Goal: Information Seeking & Learning: Learn about a topic

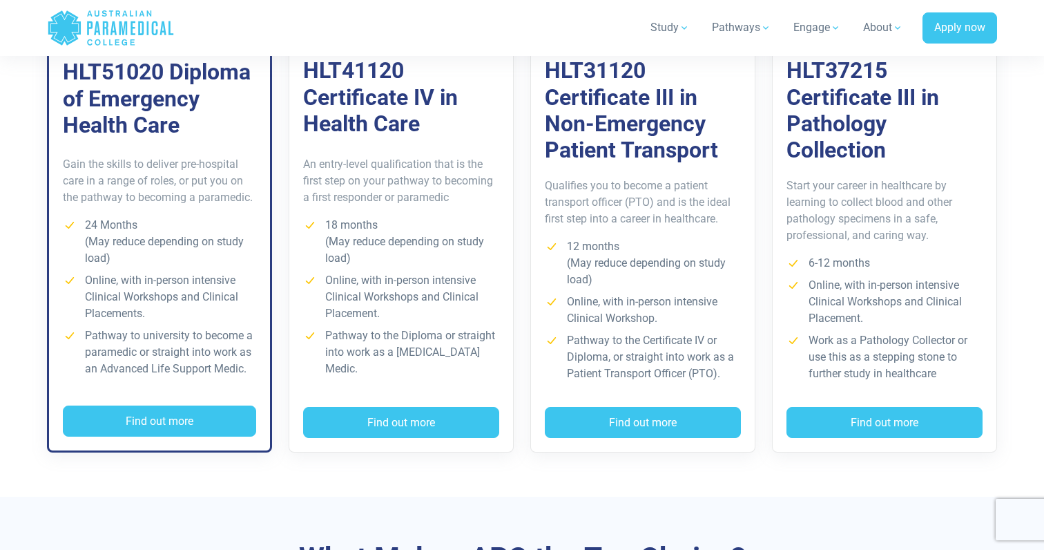
scroll to position [1082, 0]
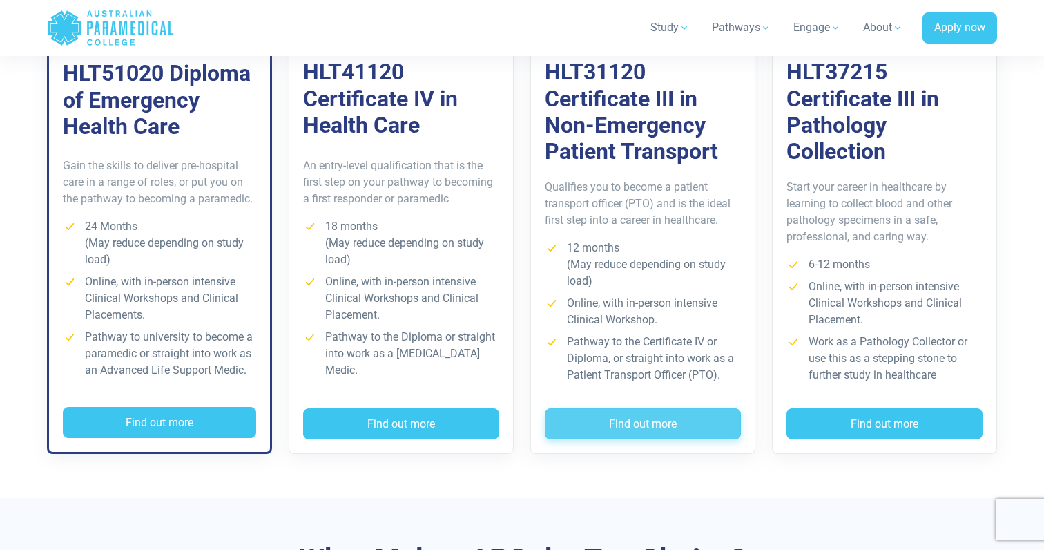
click at [644, 416] on button "Find out more" at bounding box center [643, 424] width 196 height 32
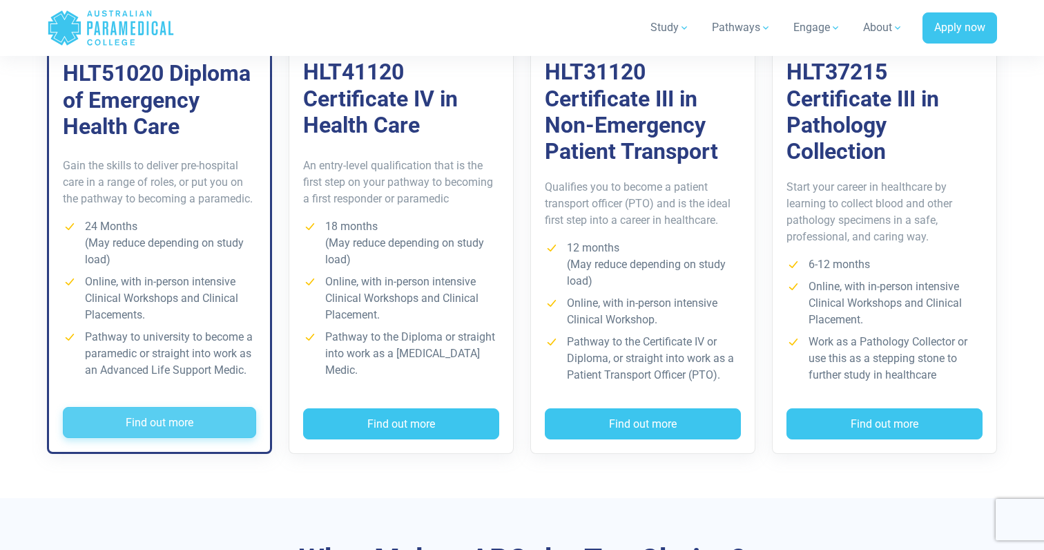
click at [191, 425] on button "Find out more" at bounding box center [159, 423] width 193 height 32
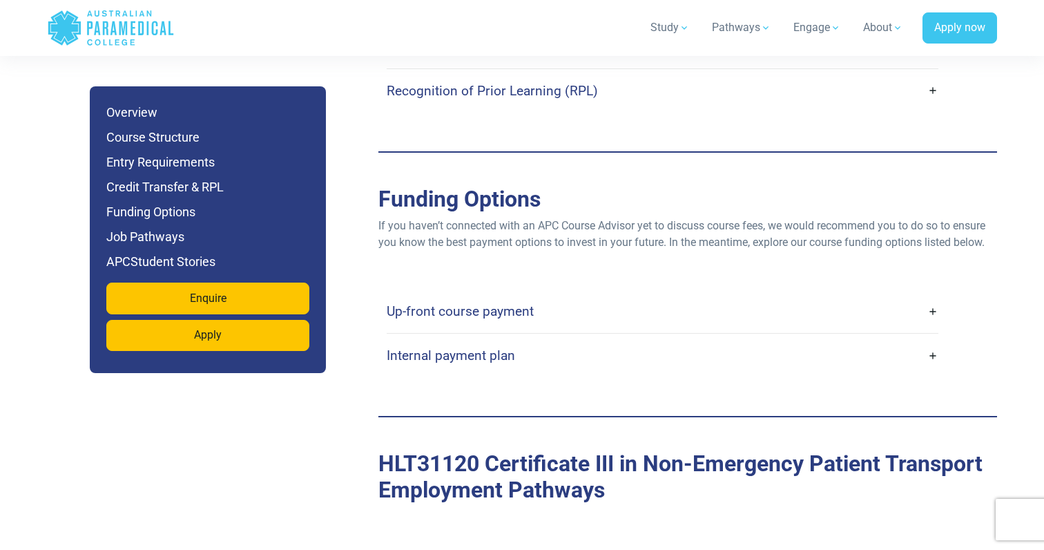
scroll to position [3784, 0]
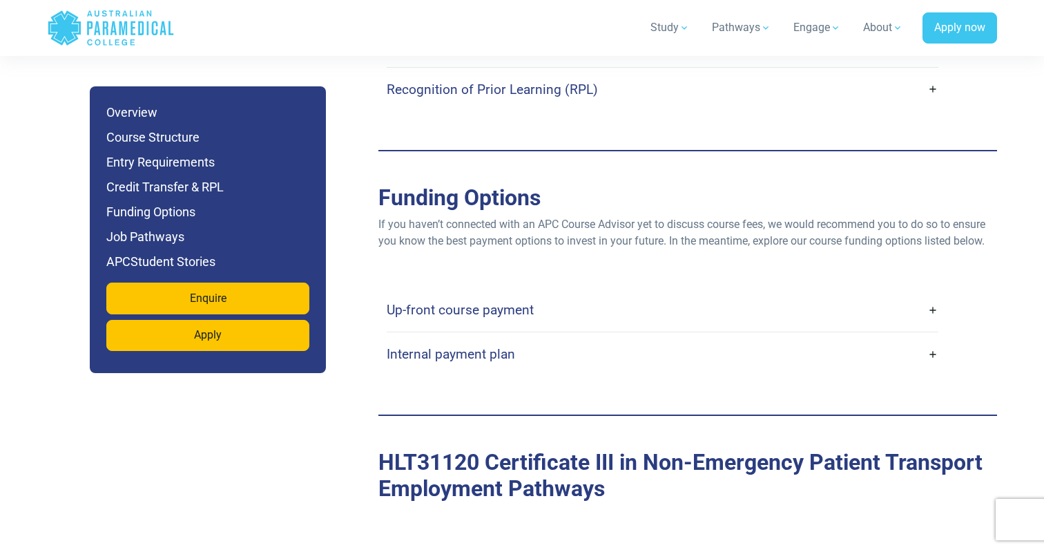
click at [939, 294] on link "Up-front course payment" at bounding box center [663, 310] width 552 height 32
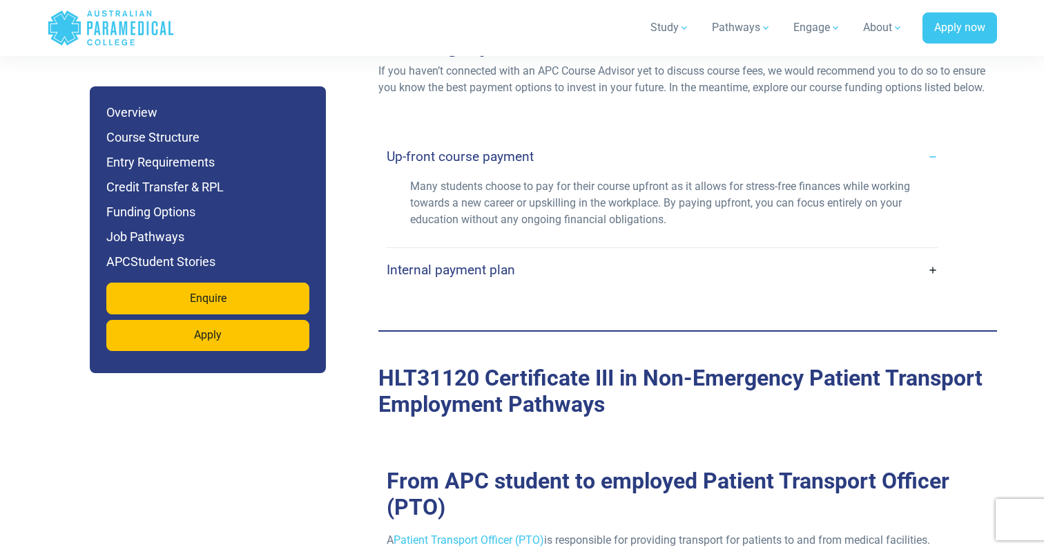
scroll to position [3940, 0]
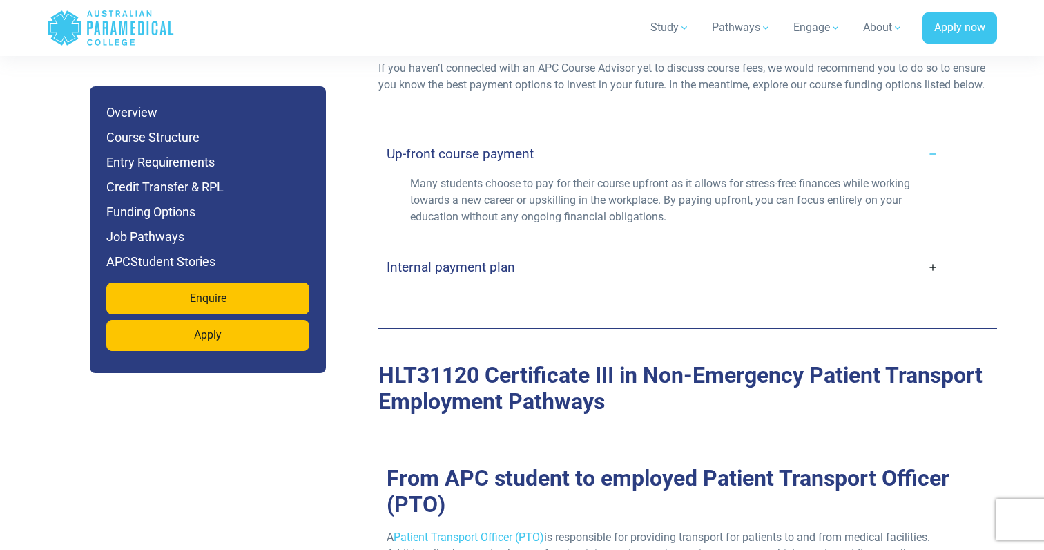
click at [932, 251] on link "Internal payment plan" at bounding box center [663, 267] width 552 height 32
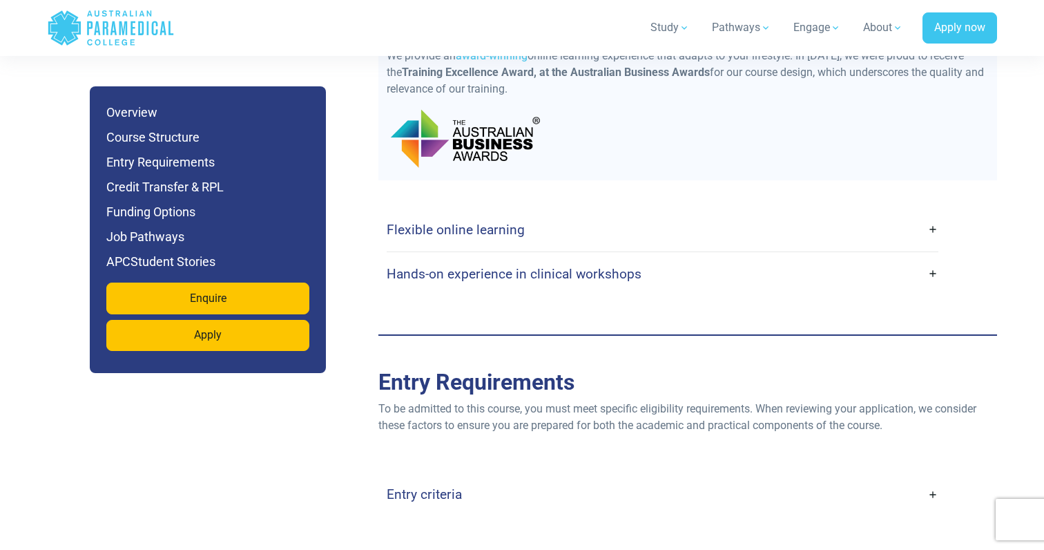
scroll to position [3116, 0]
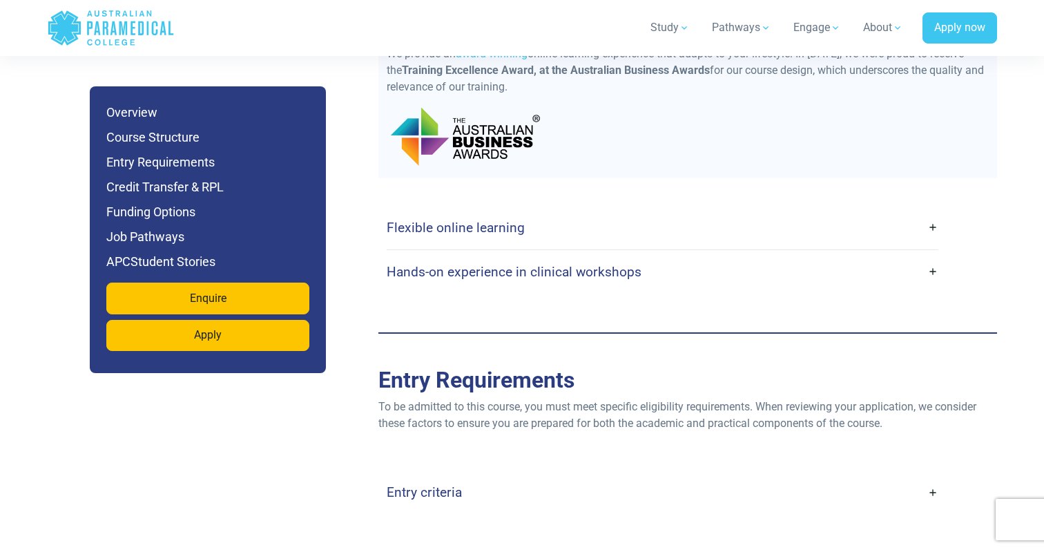
click at [932, 211] on link "Flexible online learning" at bounding box center [663, 227] width 552 height 32
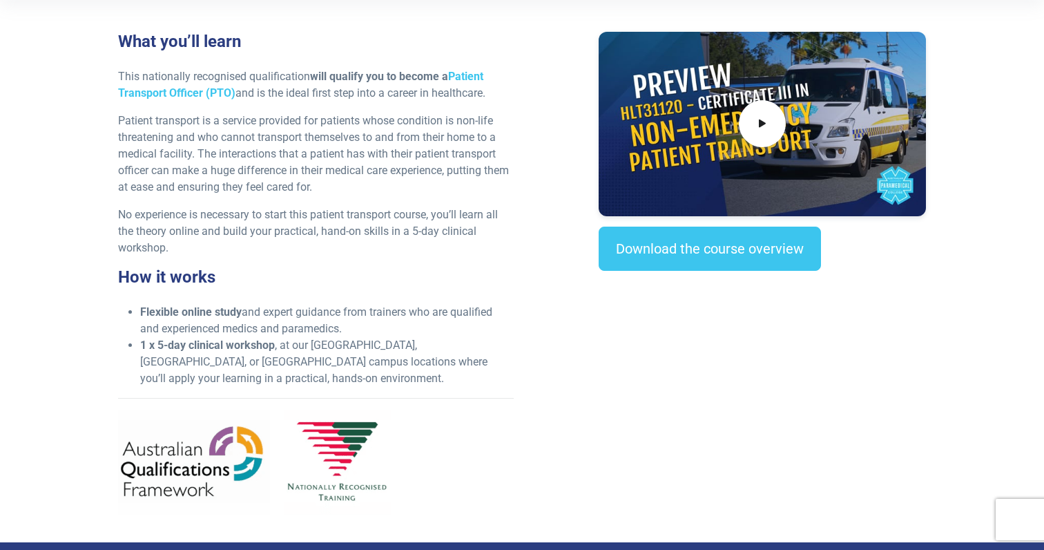
scroll to position [490, 0]
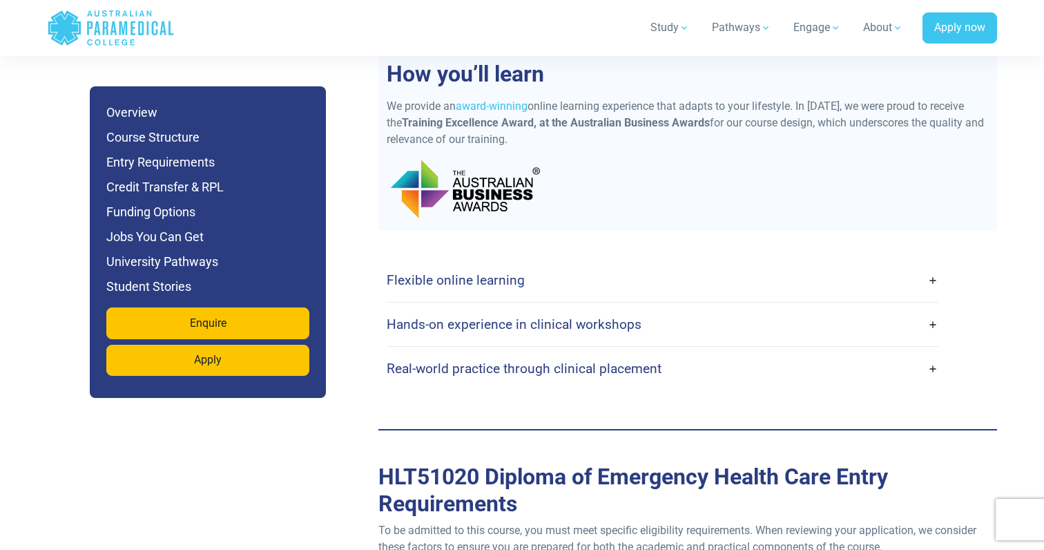
scroll to position [3402, 0]
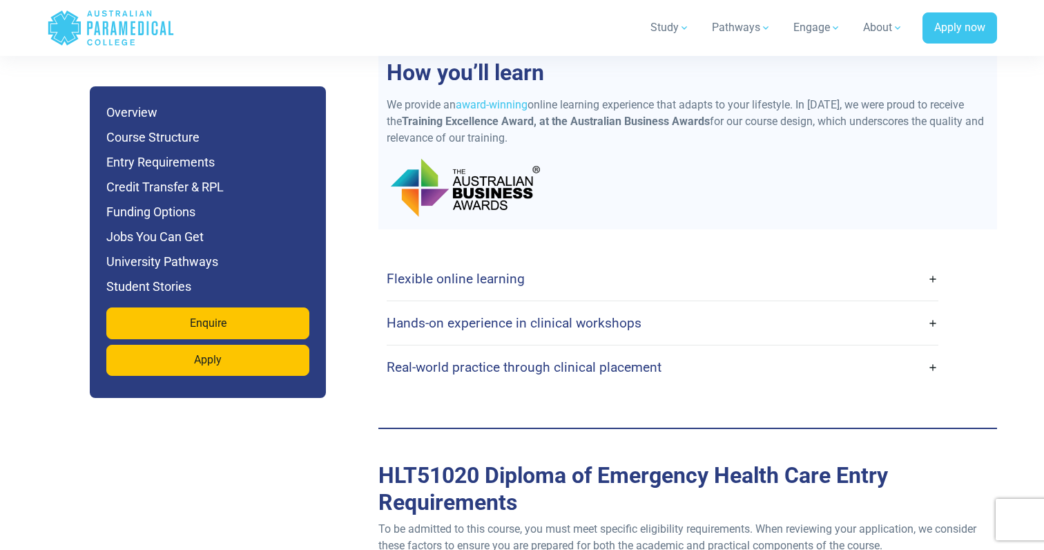
click at [936, 262] on link "Flexible online learning" at bounding box center [663, 278] width 552 height 32
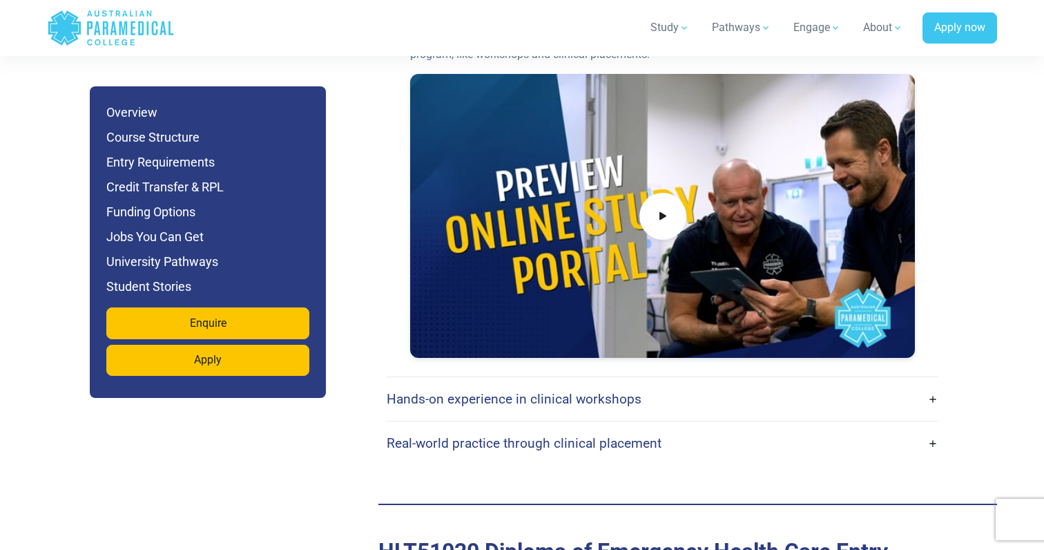
scroll to position [3798, 0]
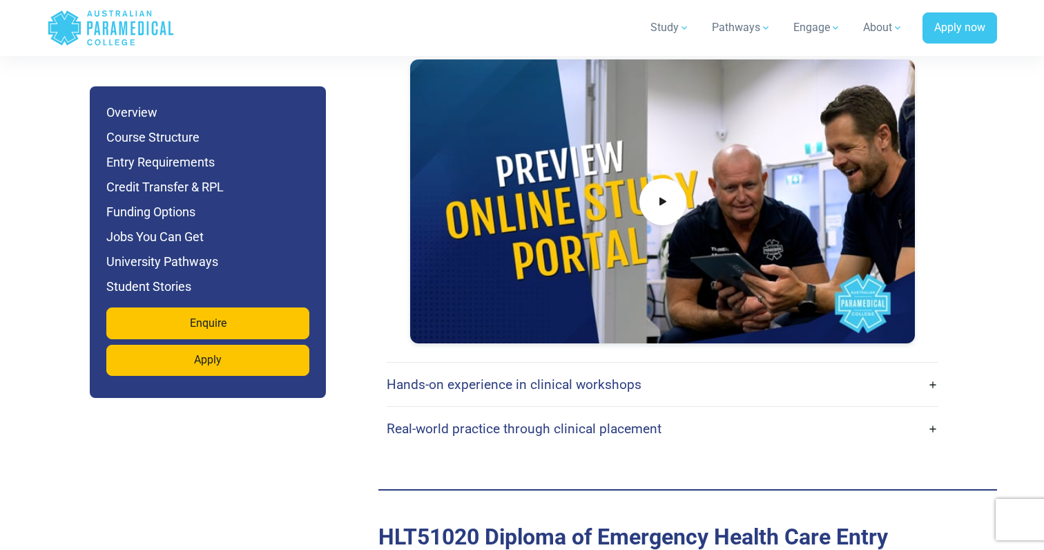
click at [937, 368] on link "Hands-on experience in clinical workshops" at bounding box center [663, 384] width 552 height 32
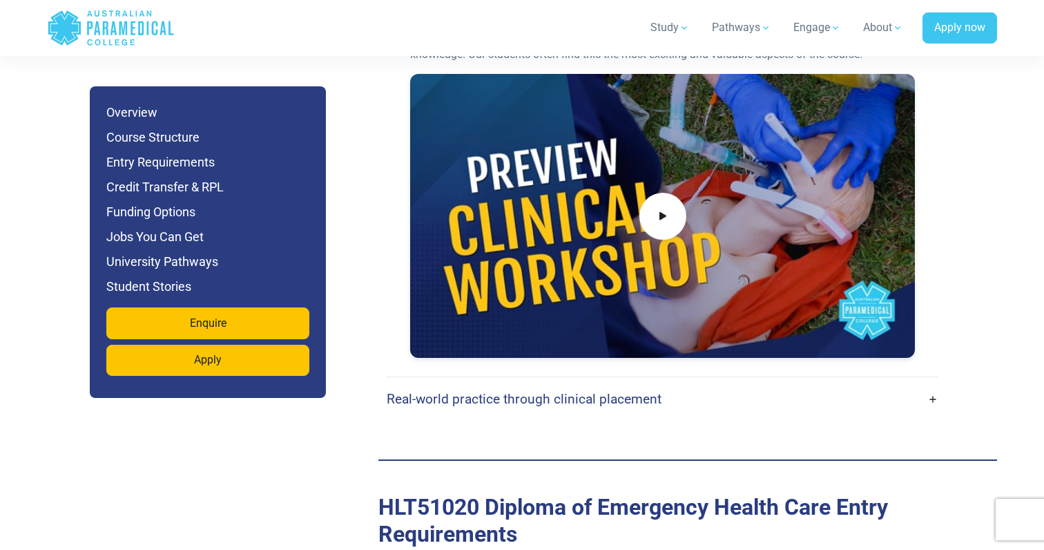
scroll to position [4242, 0]
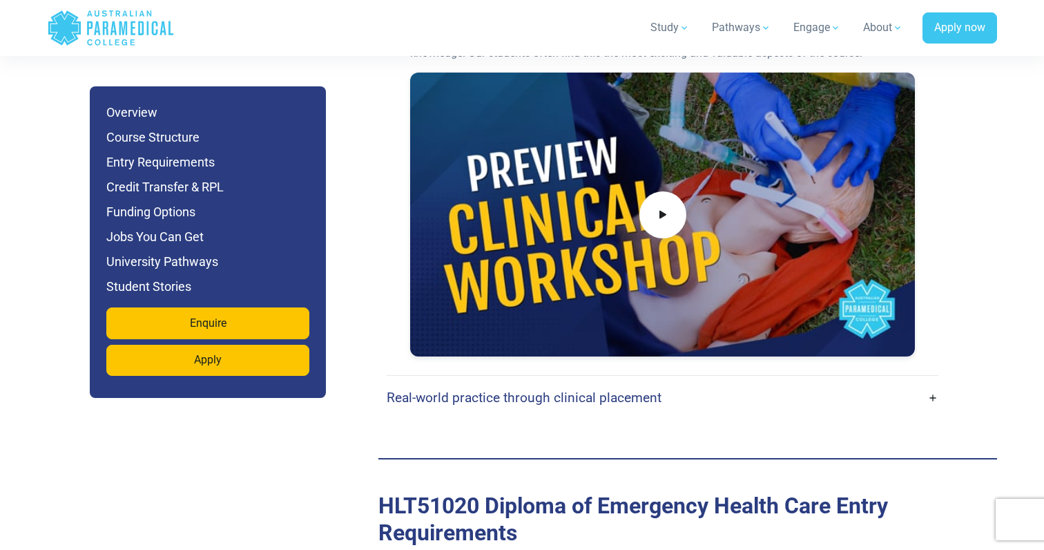
click at [934, 381] on link "Real-world practice through clinical placement" at bounding box center [663, 397] width 552 height 32
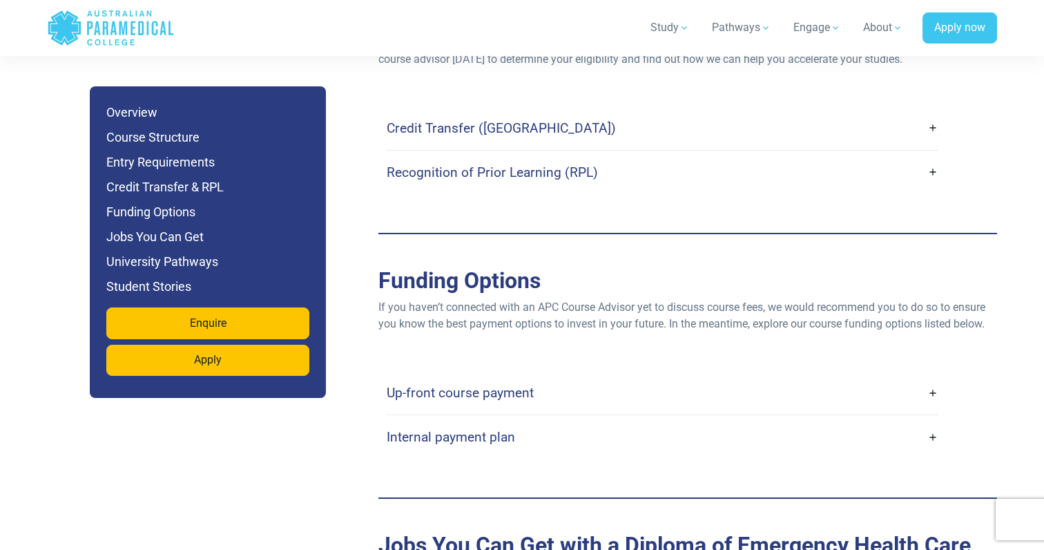
scroll to position [5535, 0]
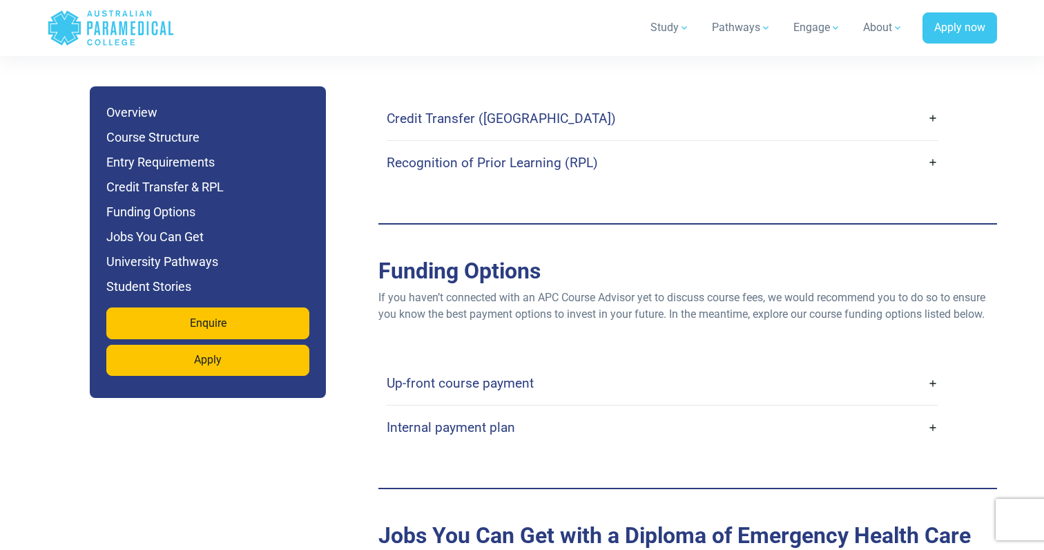
click at [934, 367] on link "Up-front course payment" at bounding box center [663, 383] width 552 height 32
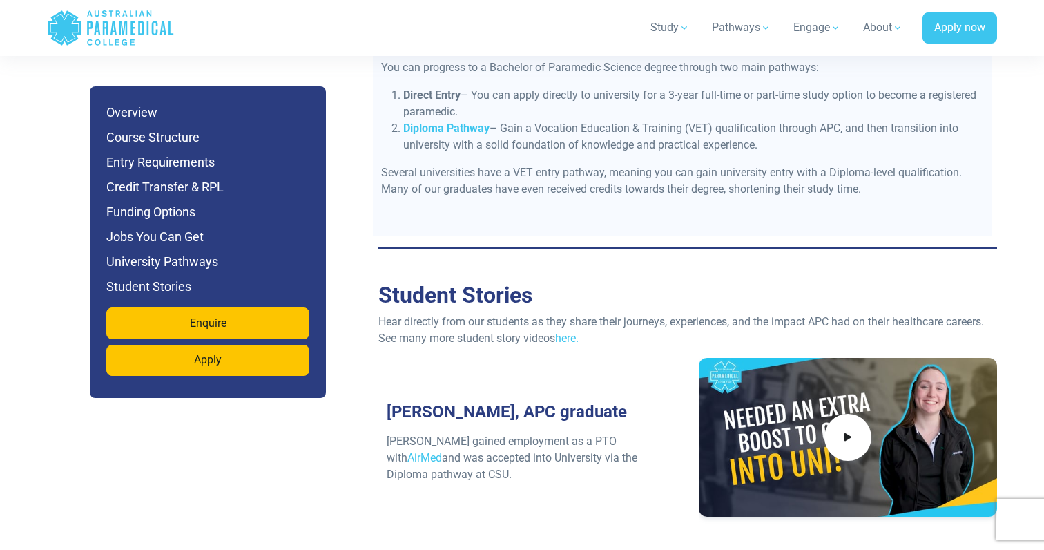
scroll to position [7246, 0]
